Goal: Communication & Community: Answer question/provide support

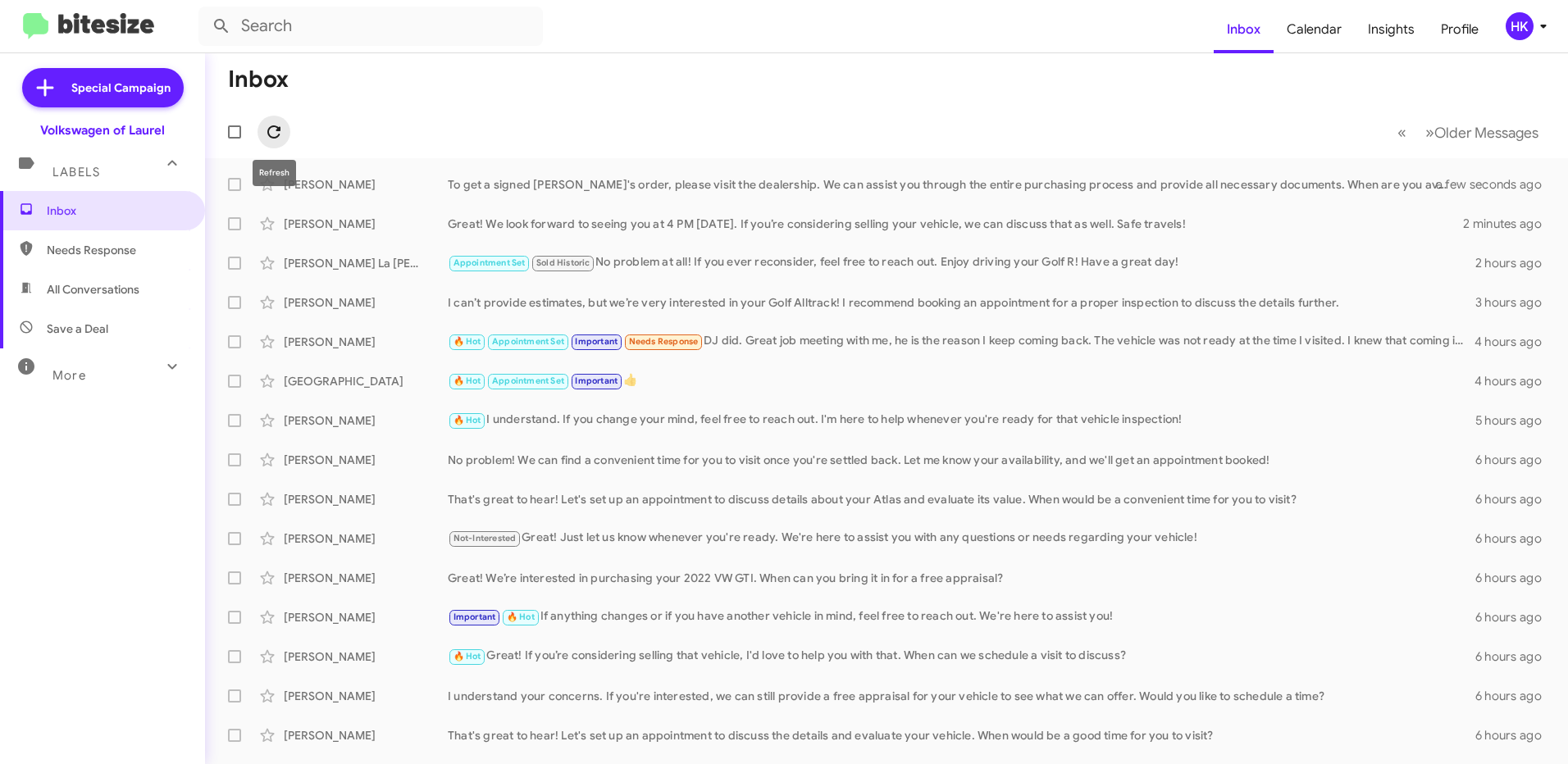
click at [273, 136] on icon at bounding box center [273, 131] width 19 height 19
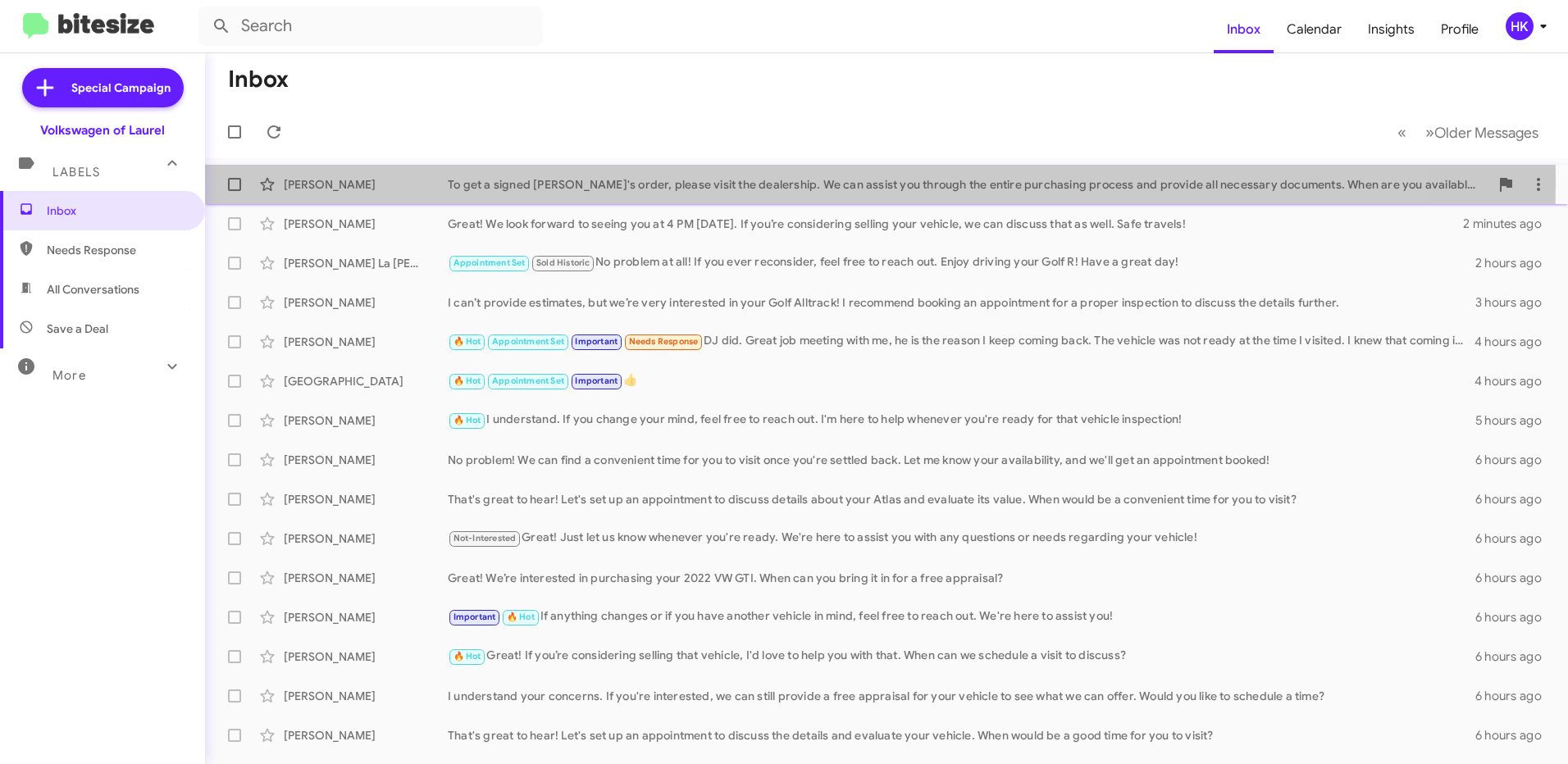
click at [659, 182] on div "To get a signed [PERSON_NAME]'s order, please visit the dealership. We can assi…" at bounding box center [968, 184] width 1041 height 16
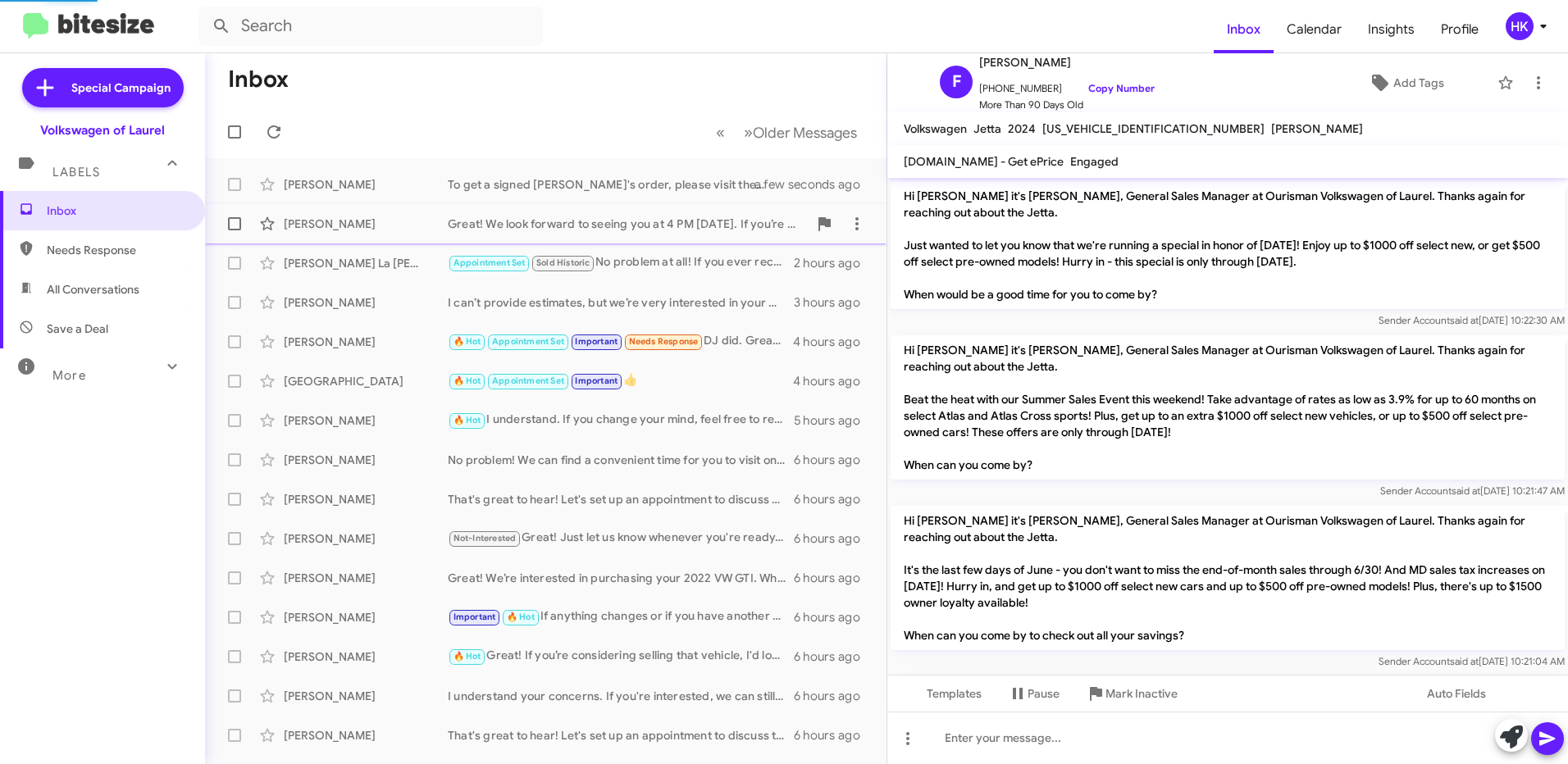
scroll to position [1668, 0]
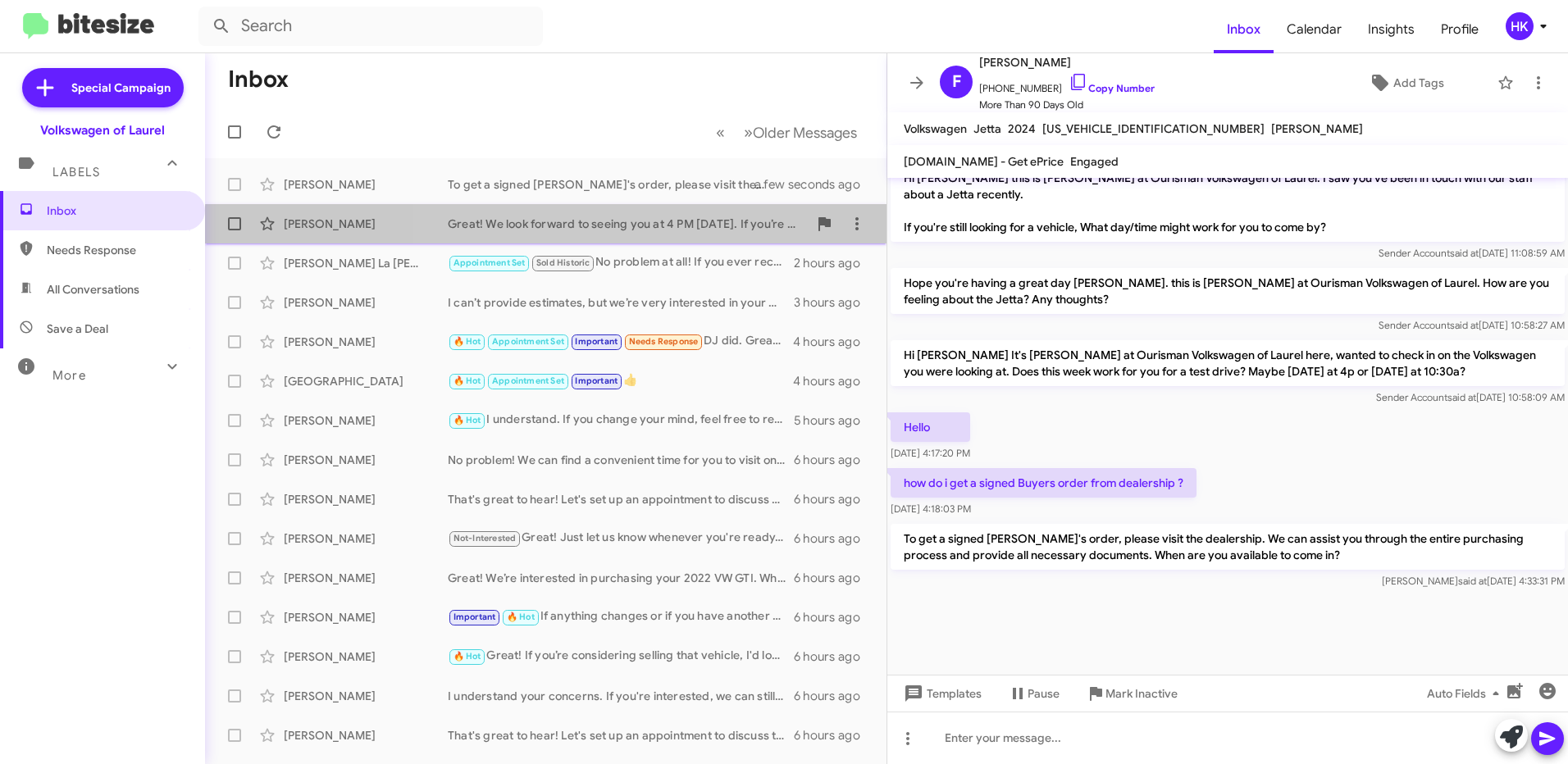
click at [592, 231] on div "Great! We look forward to seeing you at 4 PM [DATE]. If you’re considering sell…" at bounding box center [627, 224] width 360 height 16
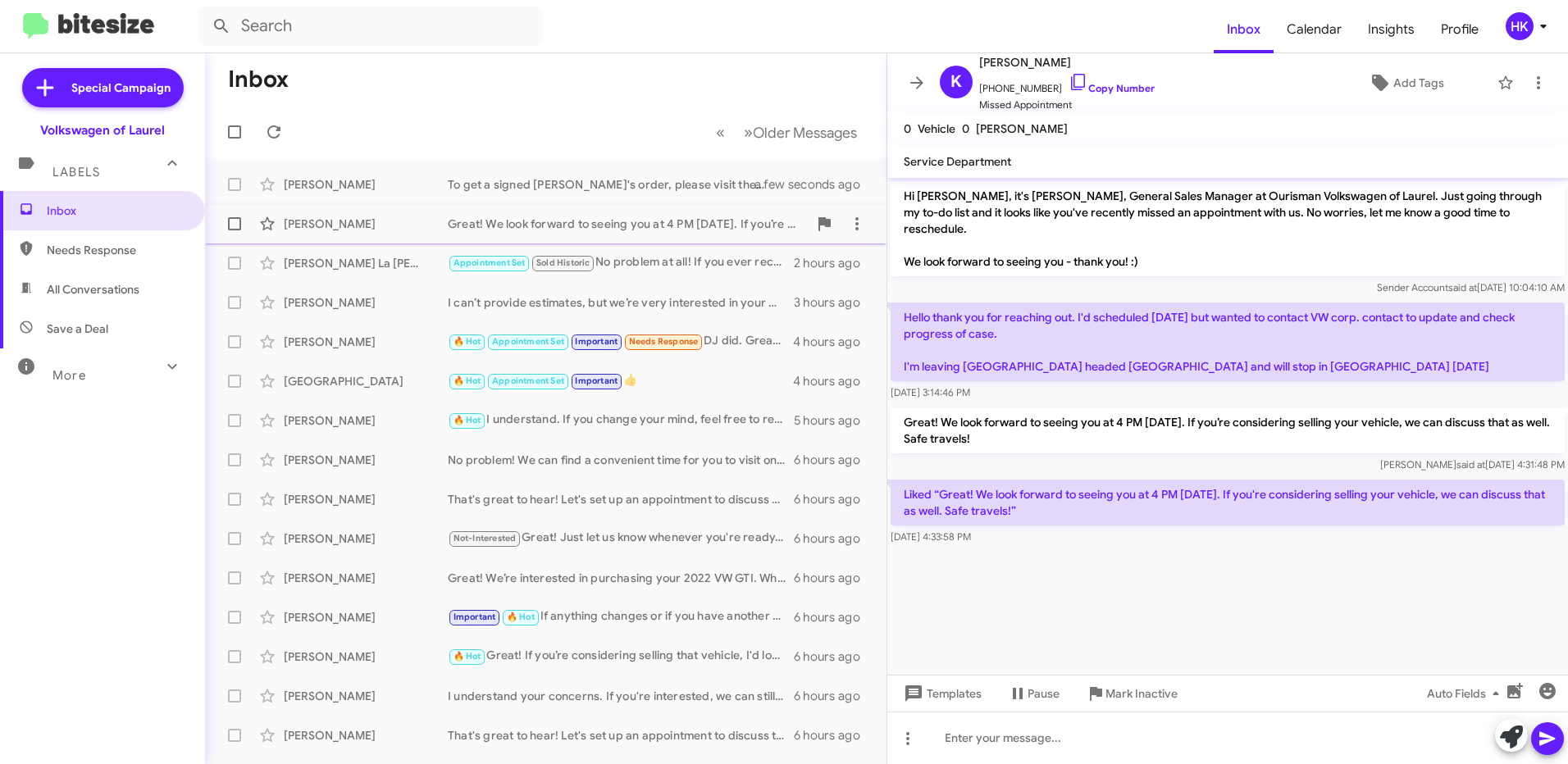
click at [724, 220] on div "Great! We look forward to seeing you at 4 PM [DATE]. If you’re considering sell…" at bounding box center [627, 224] width 360 height 16
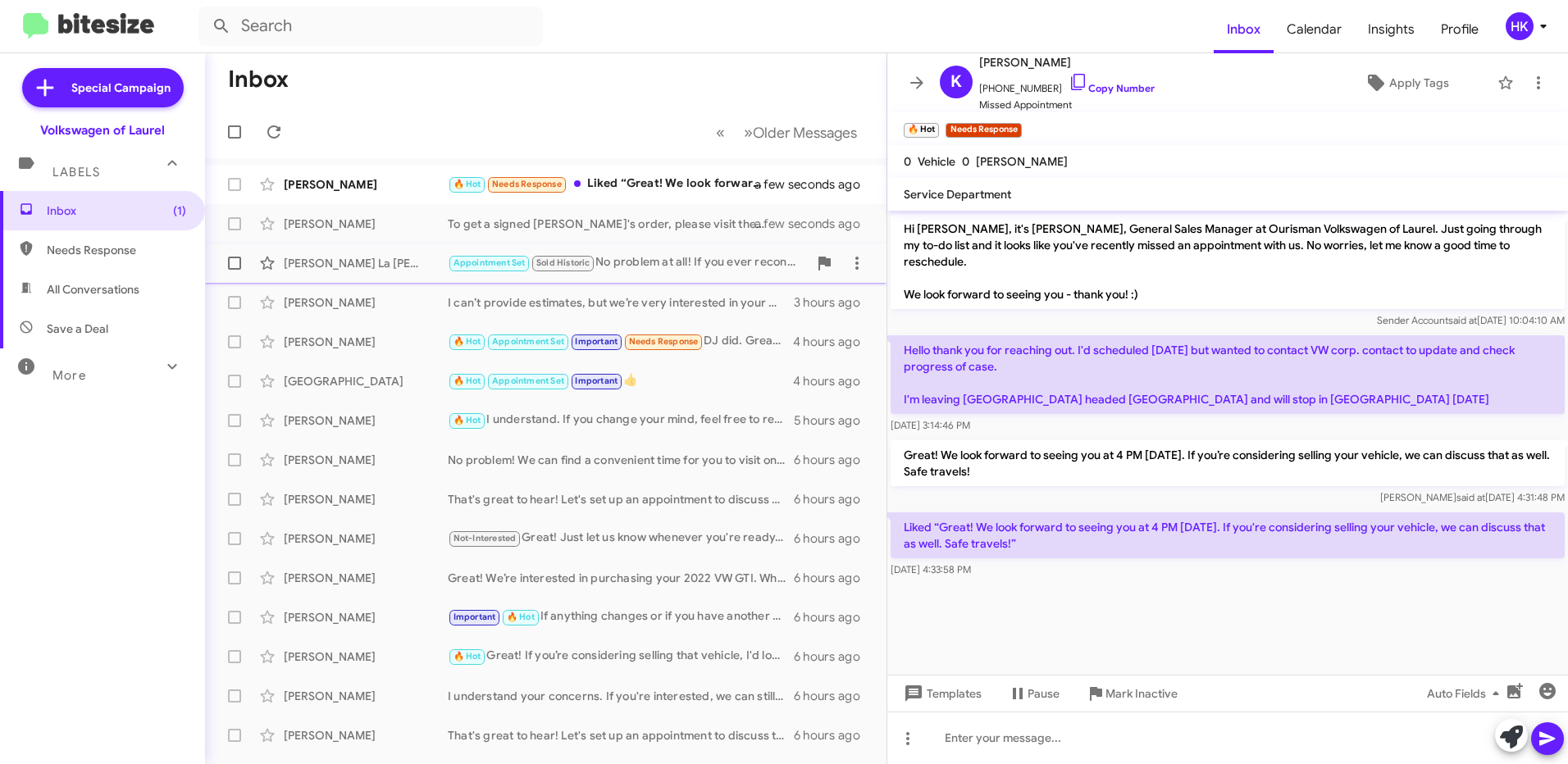
click at [614, 258] on div "Appointment Set Sold Historic No problem at all! If you ever reconsider, feel f…" at bounding box center [627, 263] width 360 height 19
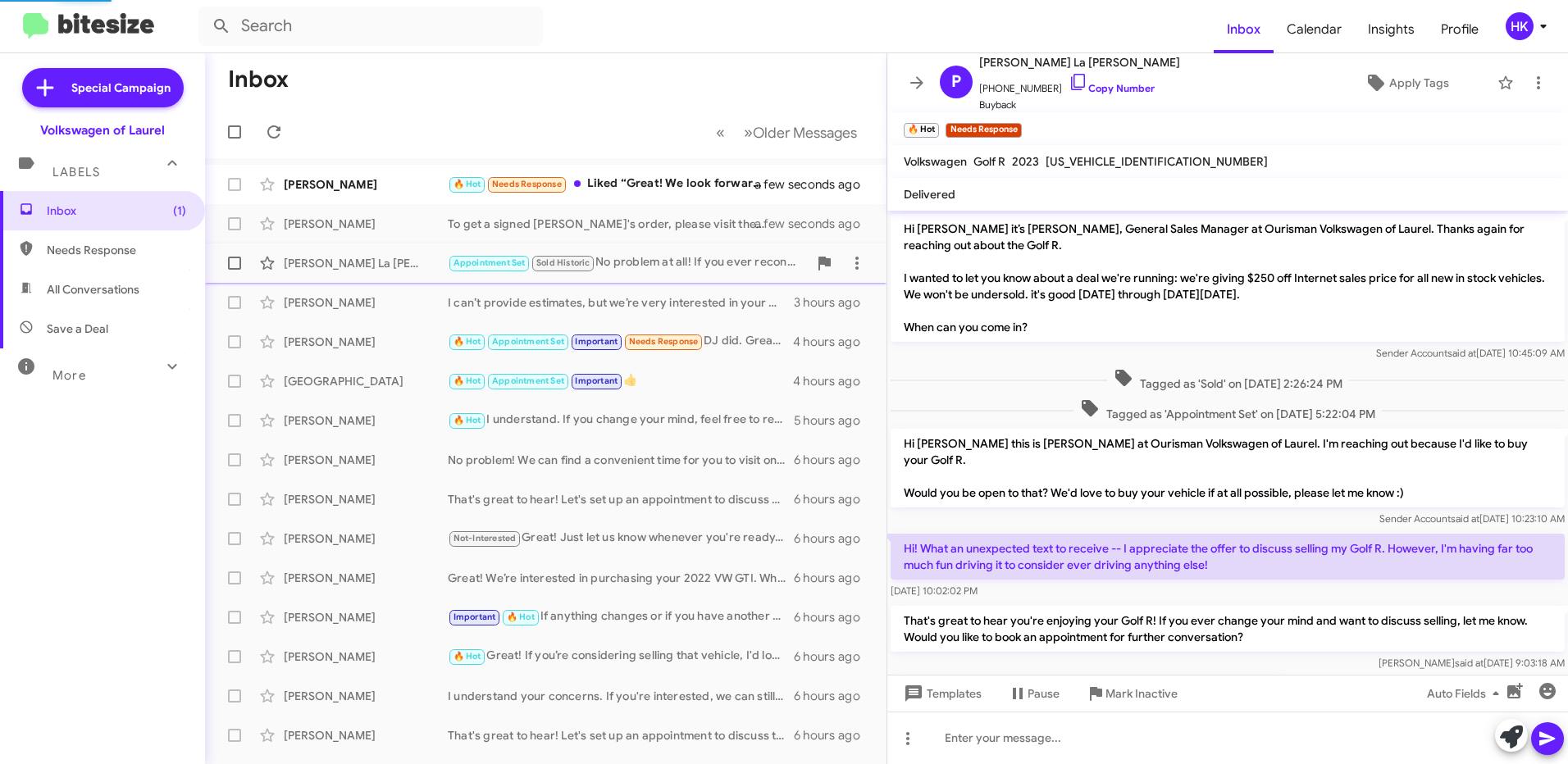
scroll to position [128, 0]
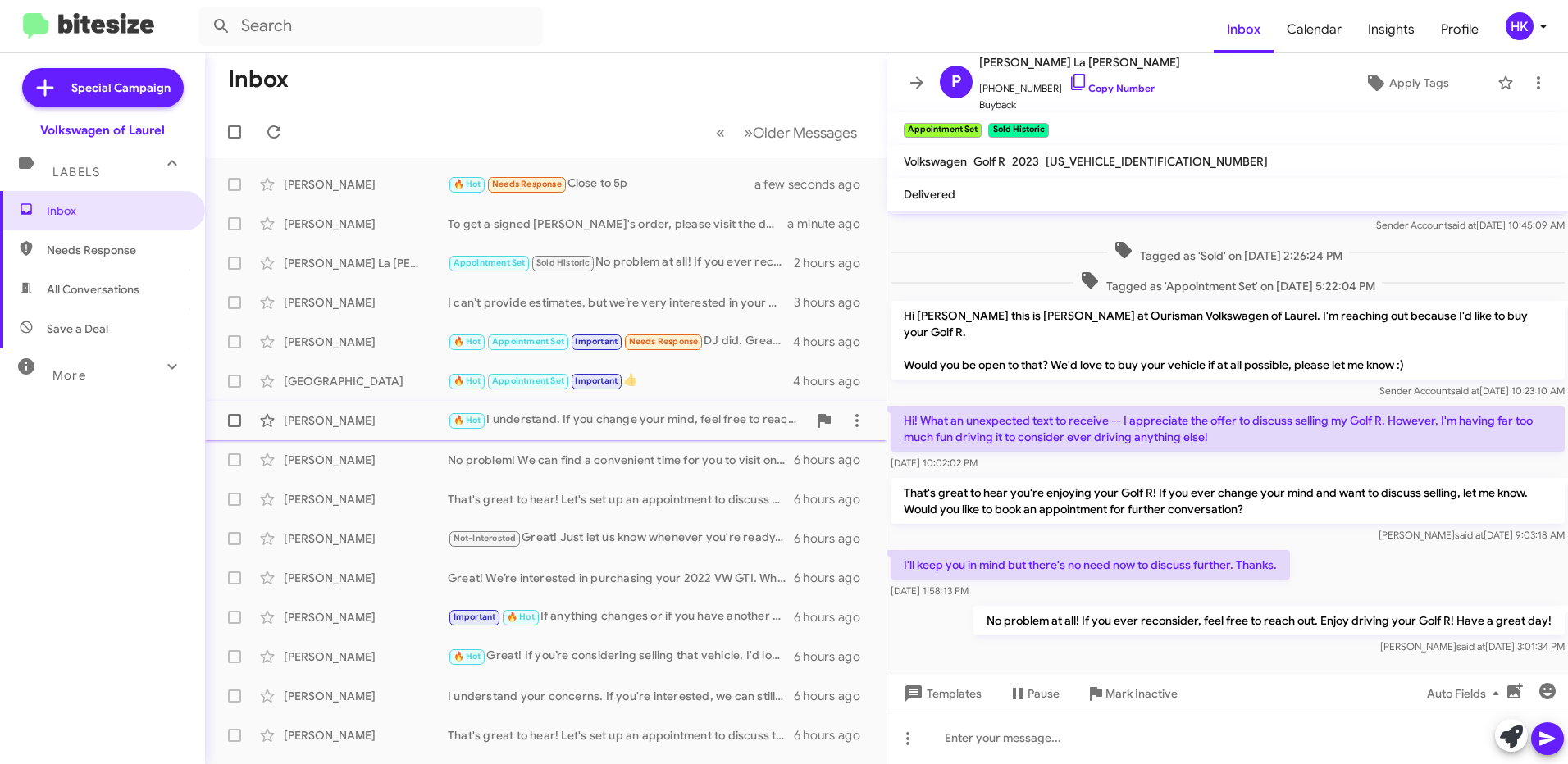
click at [593, 430] on div "🔥 Hot I understand. If you change your mind, feel free to reach out. I'm here t…" at bounding box center [627, 420] width 360 height 19
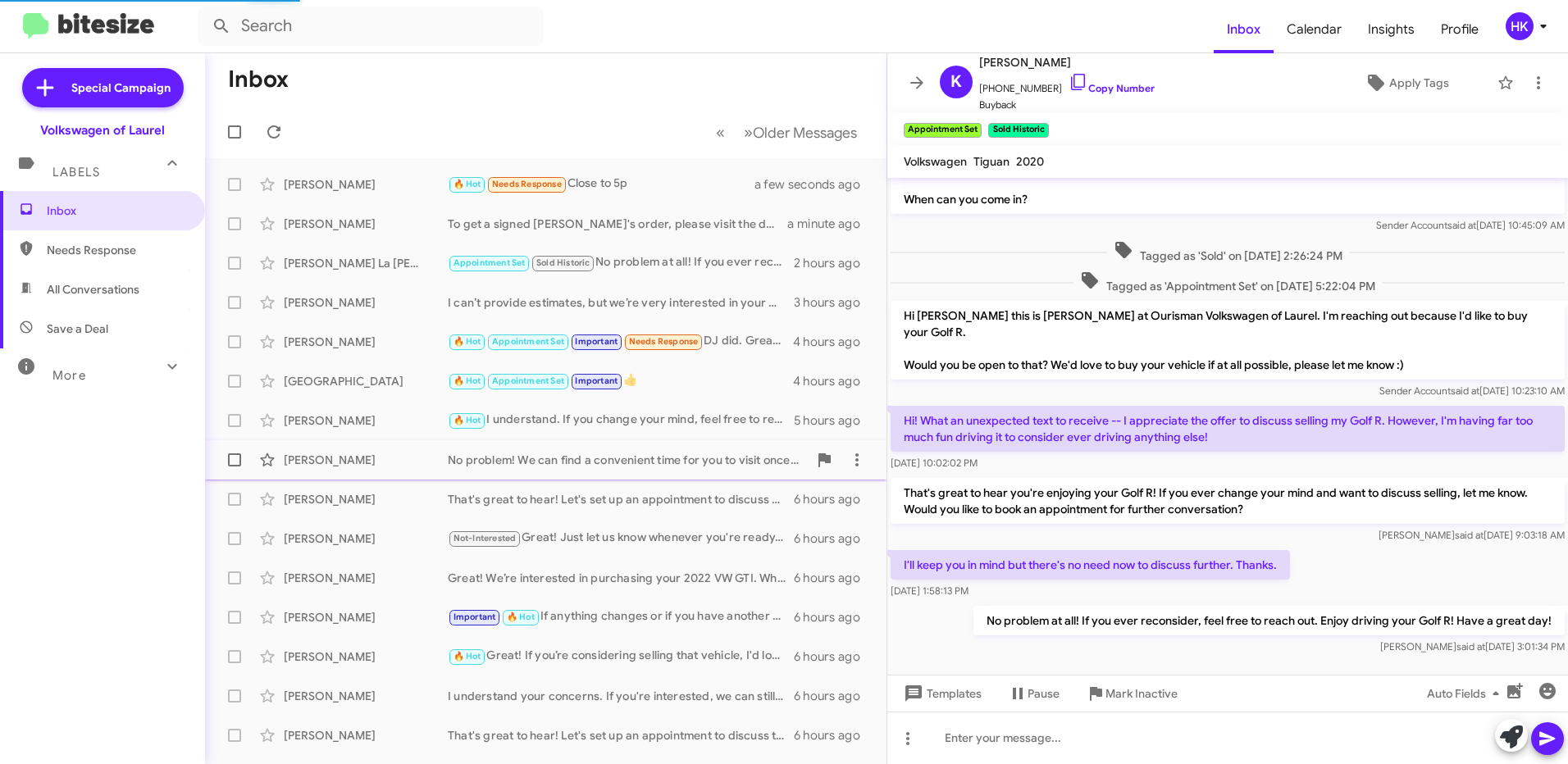
click at [581, 453] on div "No problem! We can find a convenient time for you to visit once you're settled …" at bounding box center [627, 460] width 360 height 16
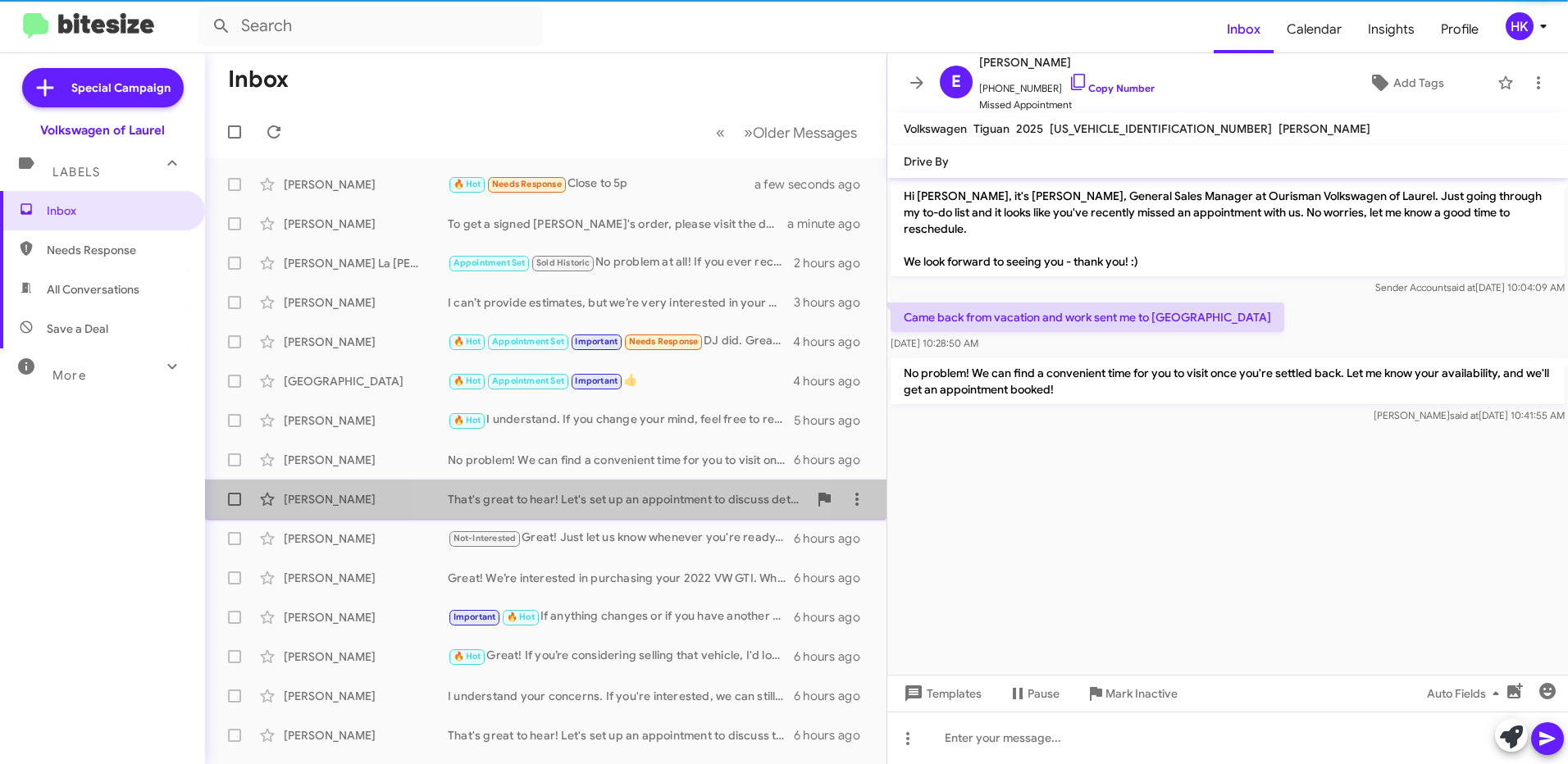
click at [573, 497] on div "That's great to hear! Let's set up an appointment to discuss details about your…" at bounding box center [627, 499] width 360 height 16
